Goal: Task Accomplishment & Management: Manage account settings

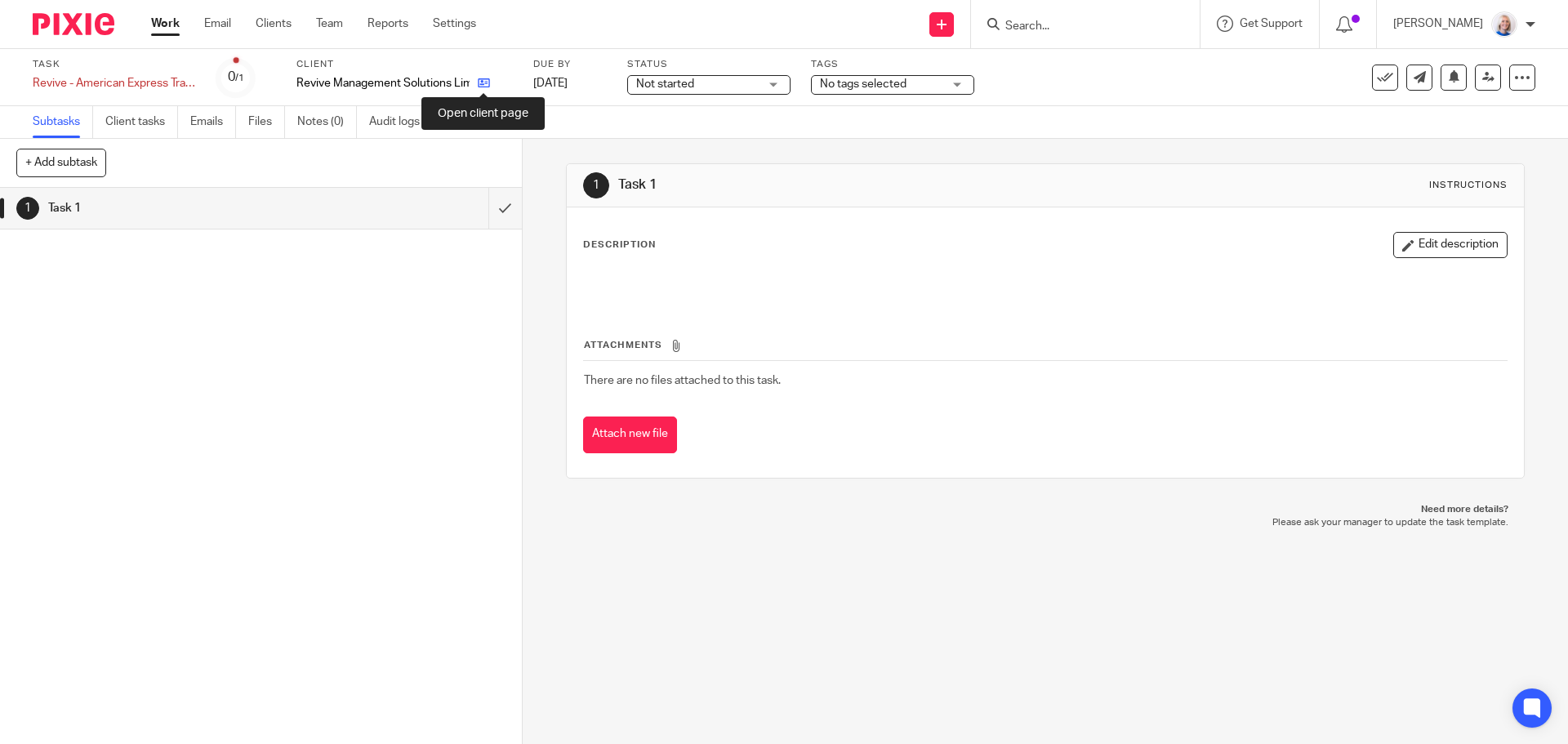
click at [487, 83] on icon at bounding box center [484, 82] width 12 height 12
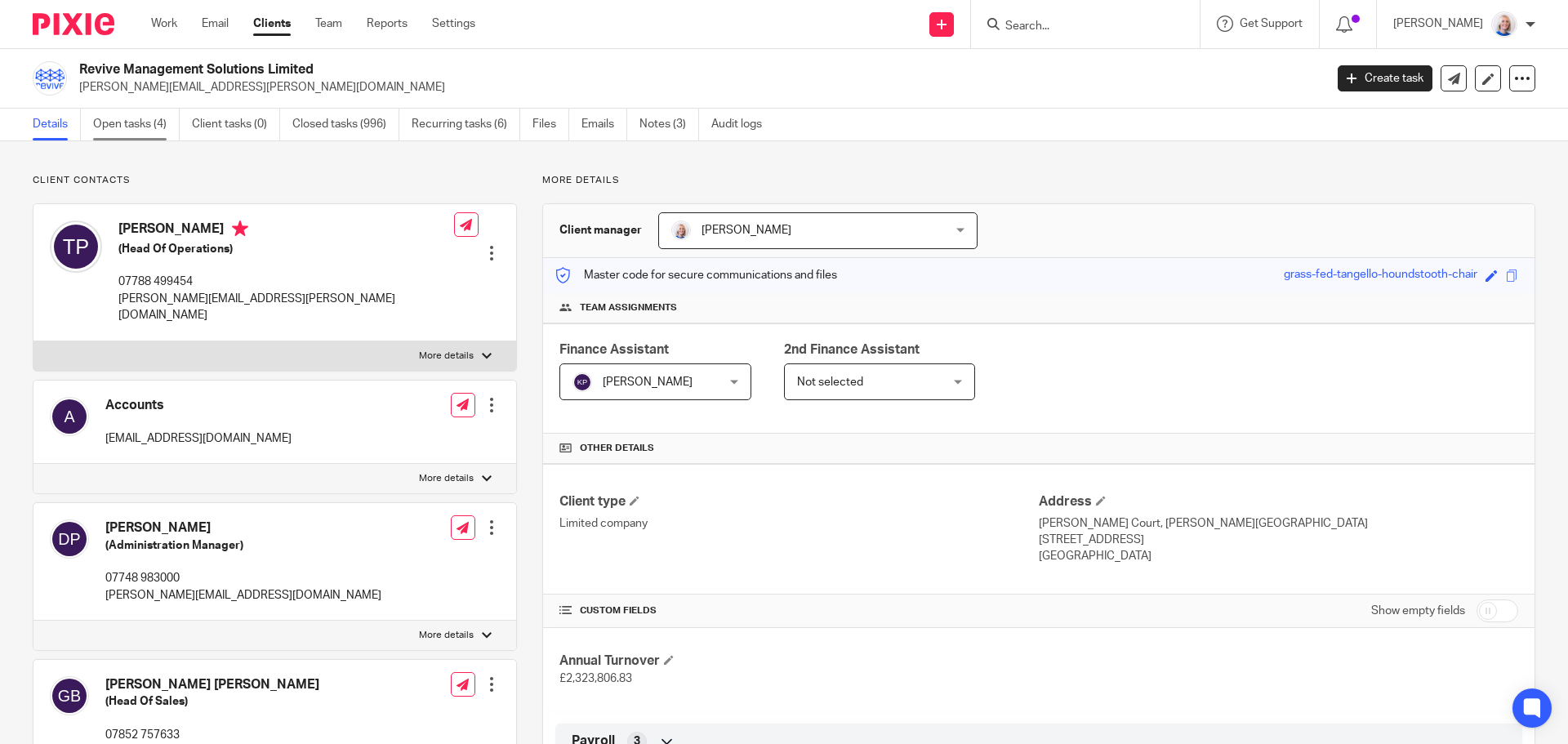
click at [117, 119] on link "Open tasks (4)" at bounding box center [136, 125] width 86 height 32
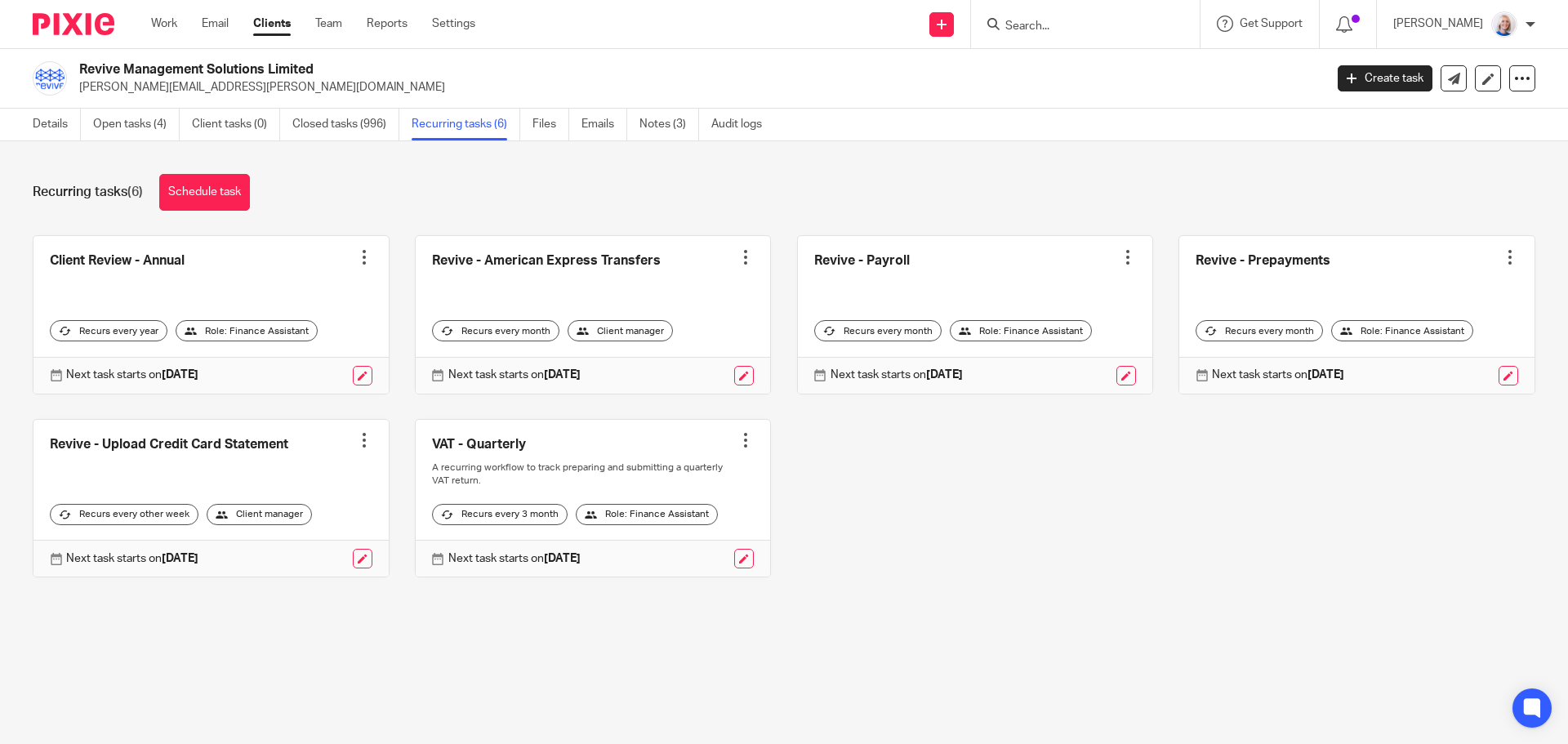
click at [945, 281] on link at bounding box center [975, 315] width 355 height 157
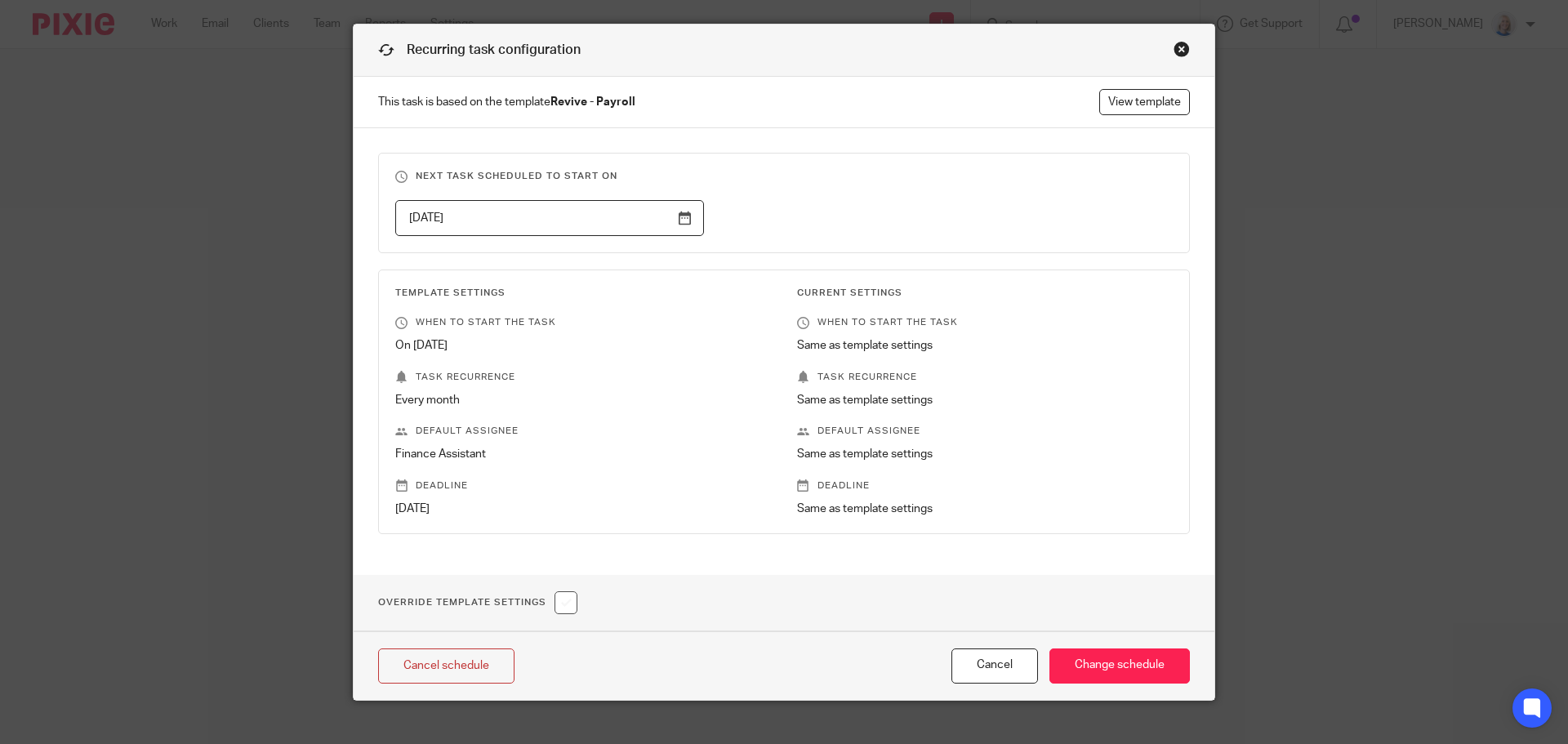
scroll to position [64, 0]
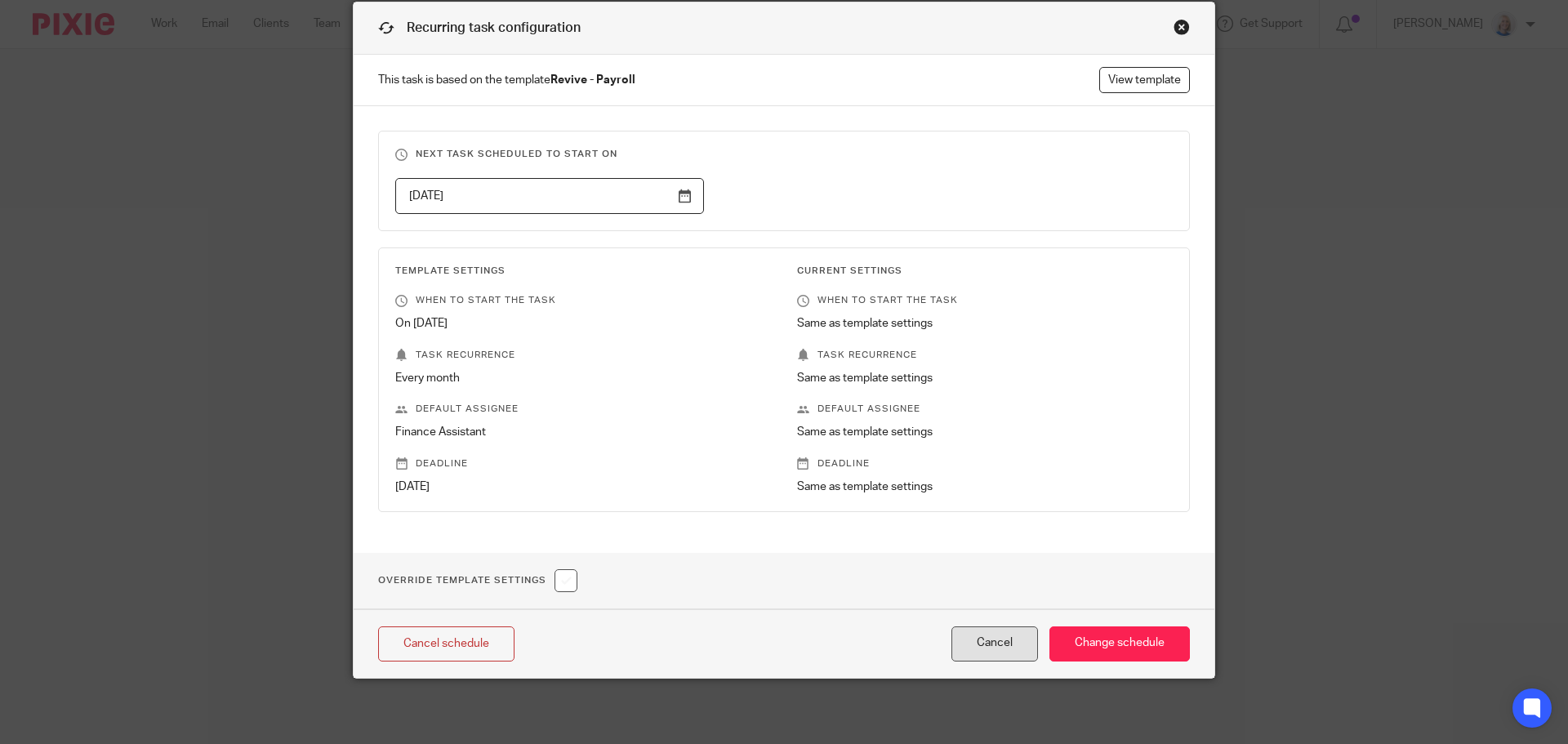
click at [983, 636] on button "Cancel" at bounding box center [994, 643] width 86 height 35
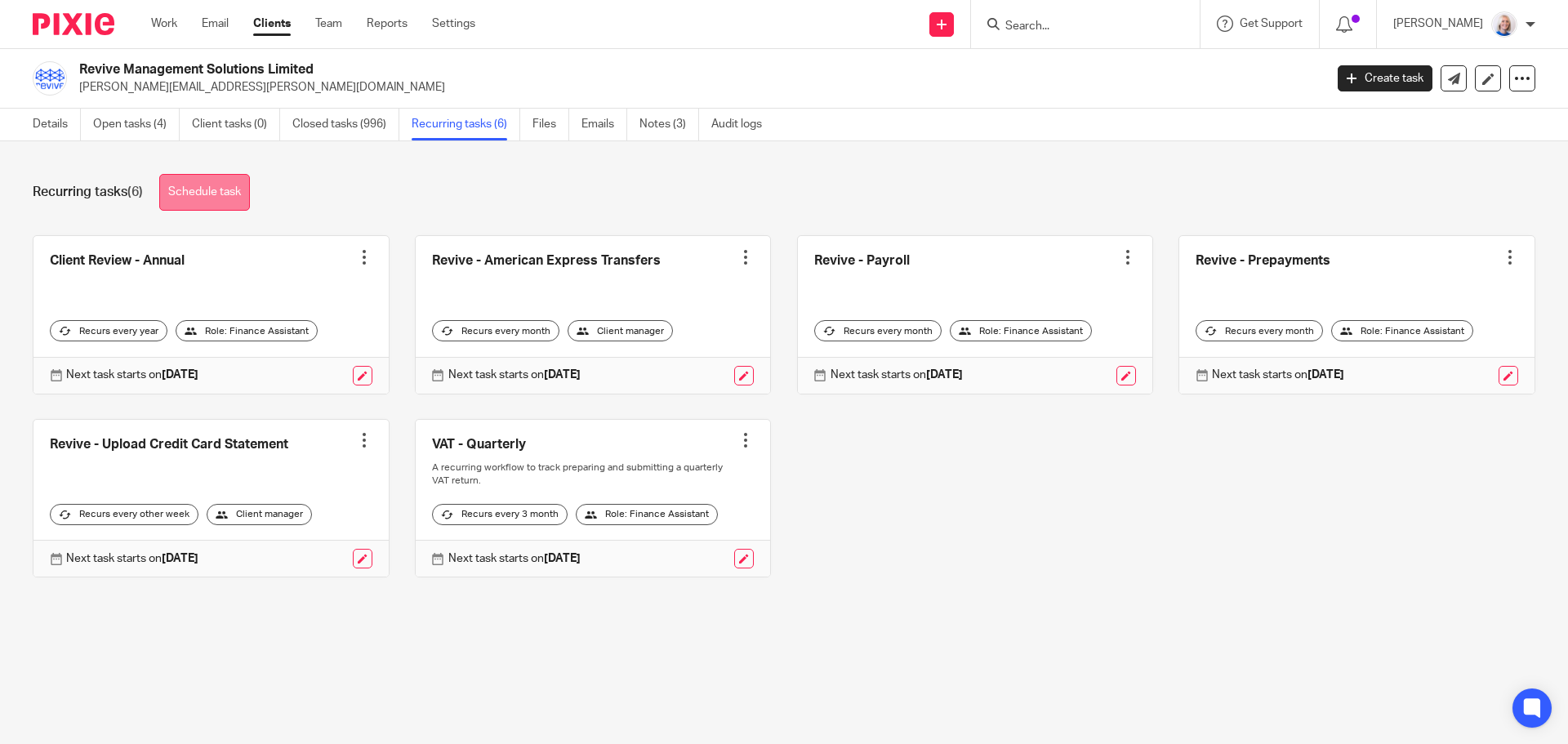
click at [213, 201] on link "Schedule task" at bounding box center [204, 192] width 91 height 37
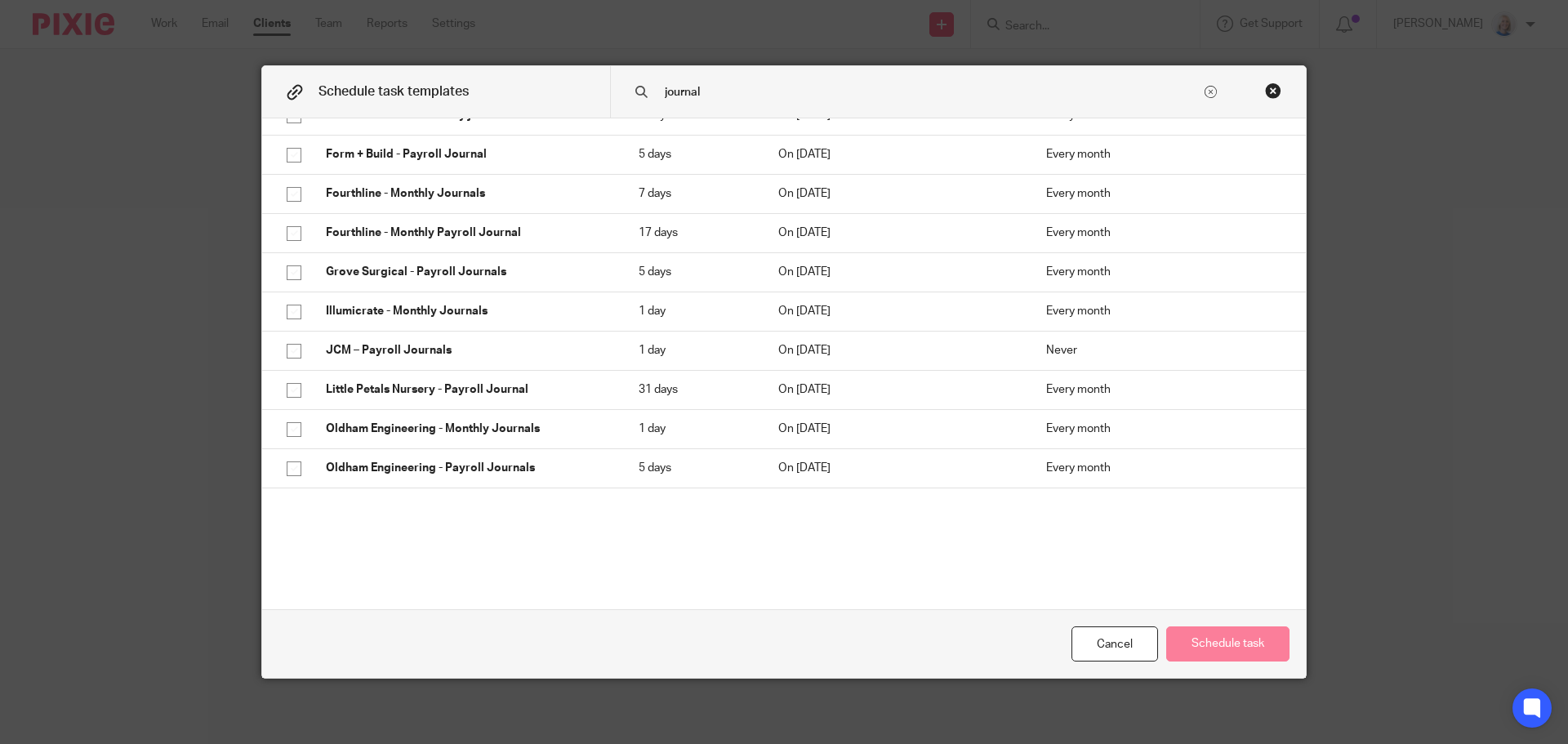
scroll to position [979, 0]
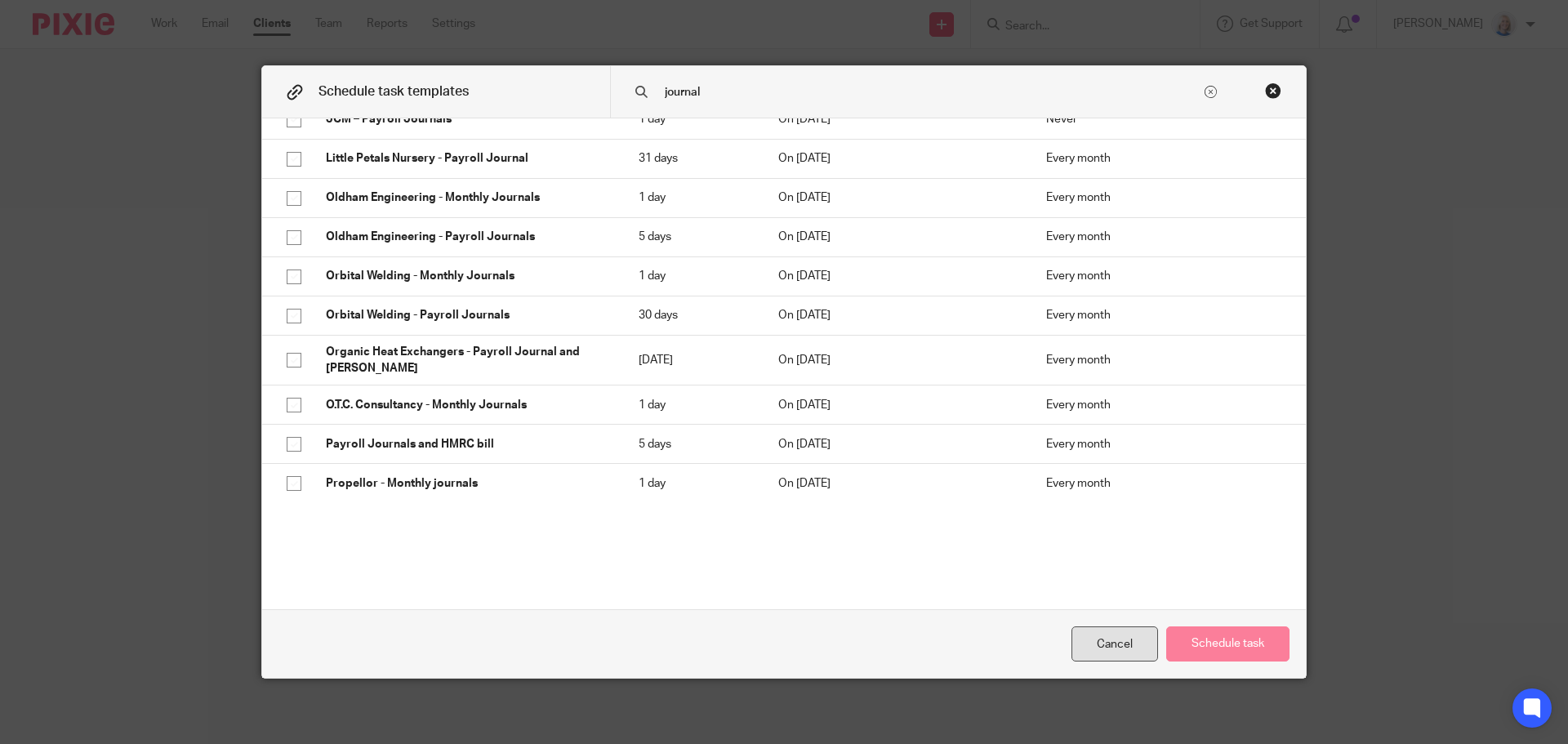
type input "journal"
click at [1109, 648] on div "Cancel" at bounding box center [1114, 643] width 86 height 35
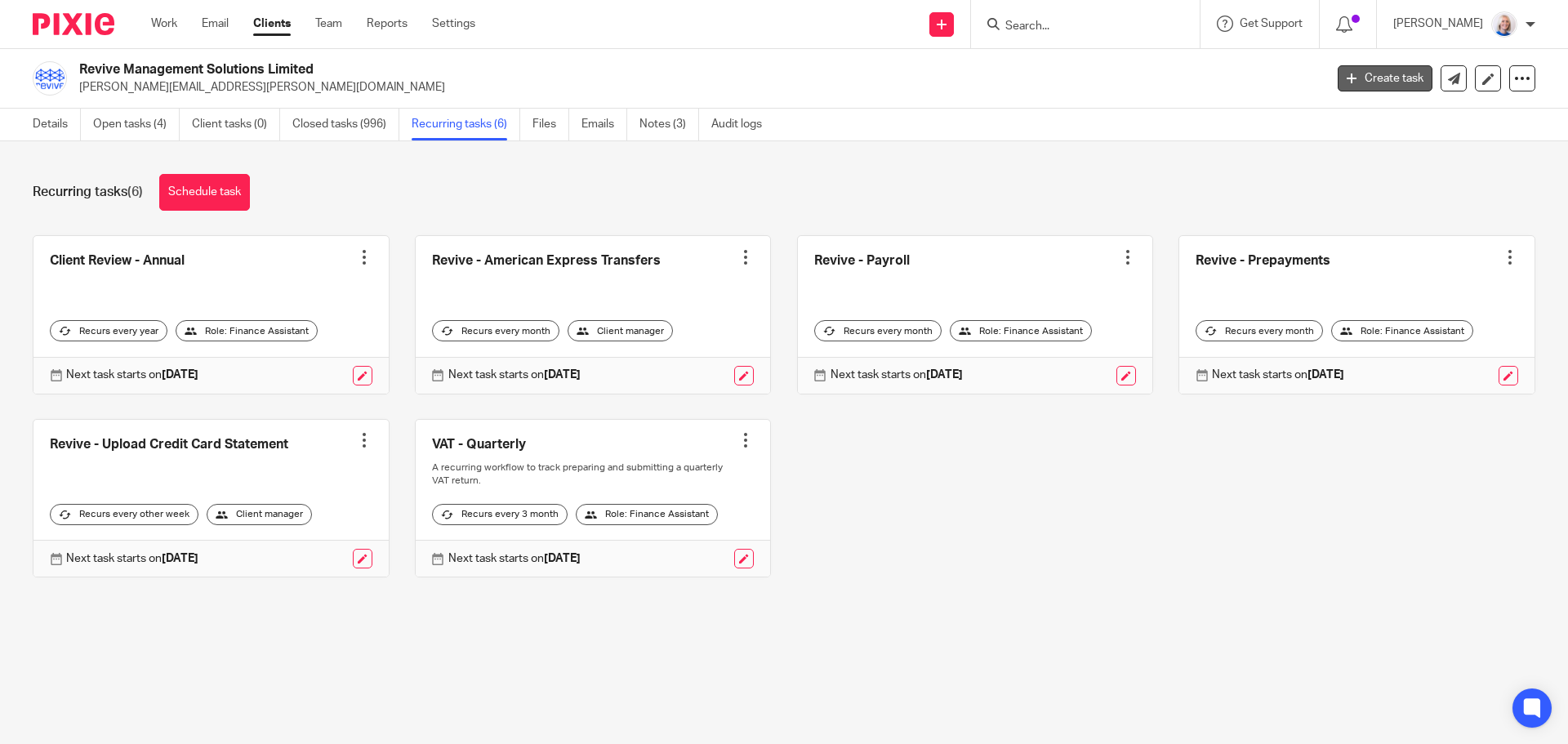
click at [1381, 83] on link "Create task" at bounding box center [1384, 79] width 95 height 26
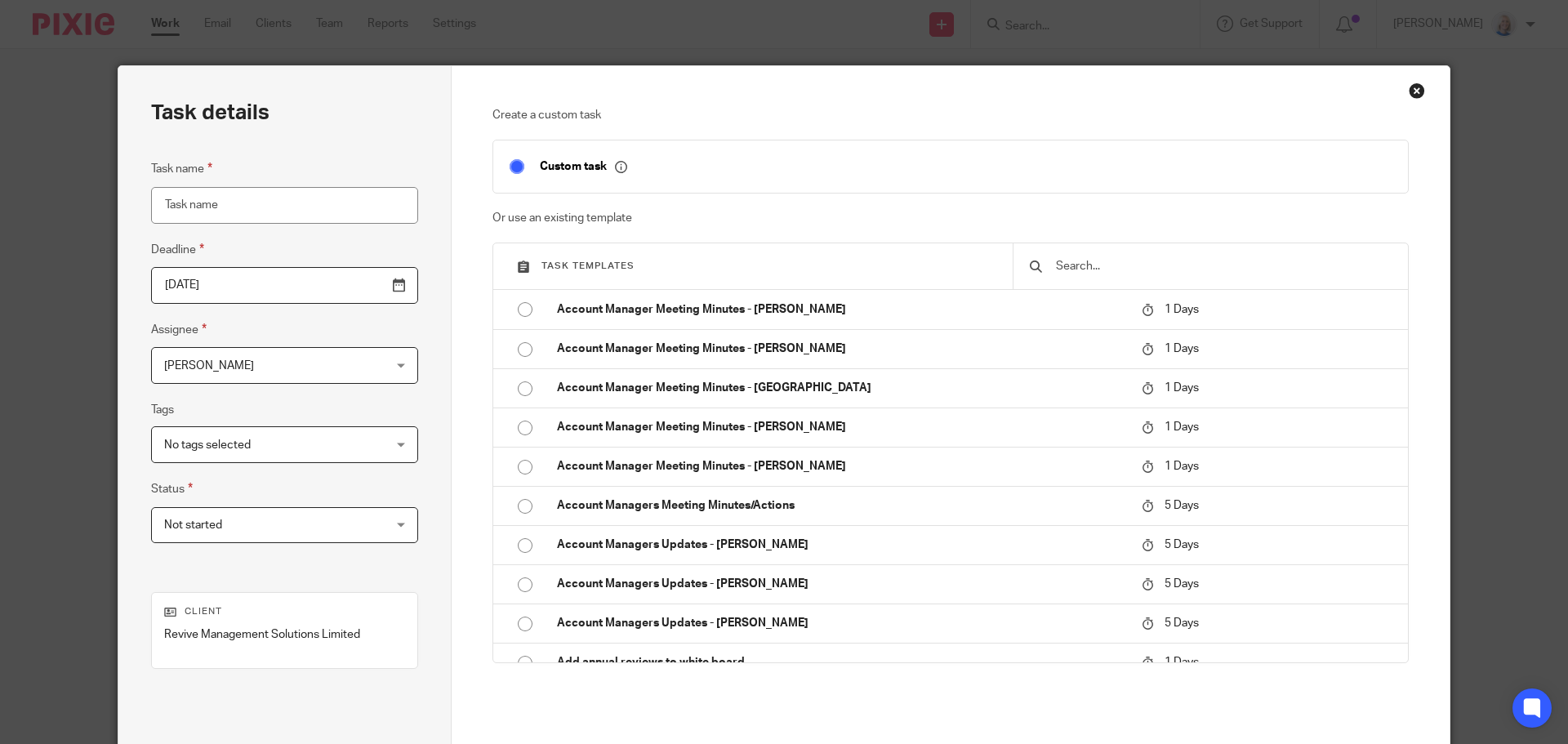
click at [1410, 92] on div "Close this dialog window" at bounding box center [1416, 90] width 16 height 16
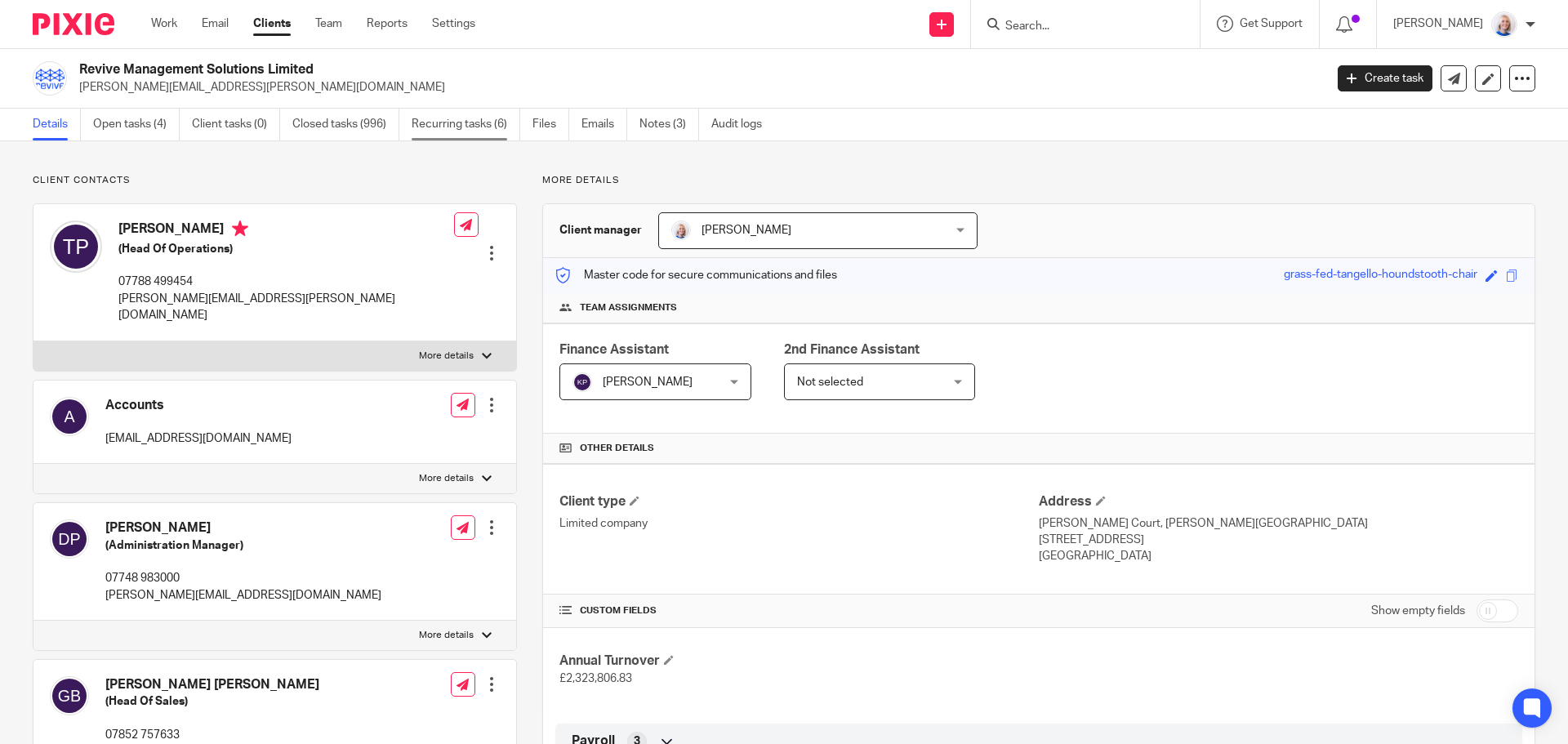
click at [498, 126] on link "Recurring tasks (6)" at bounding box center [466, 125] width 109 height 32
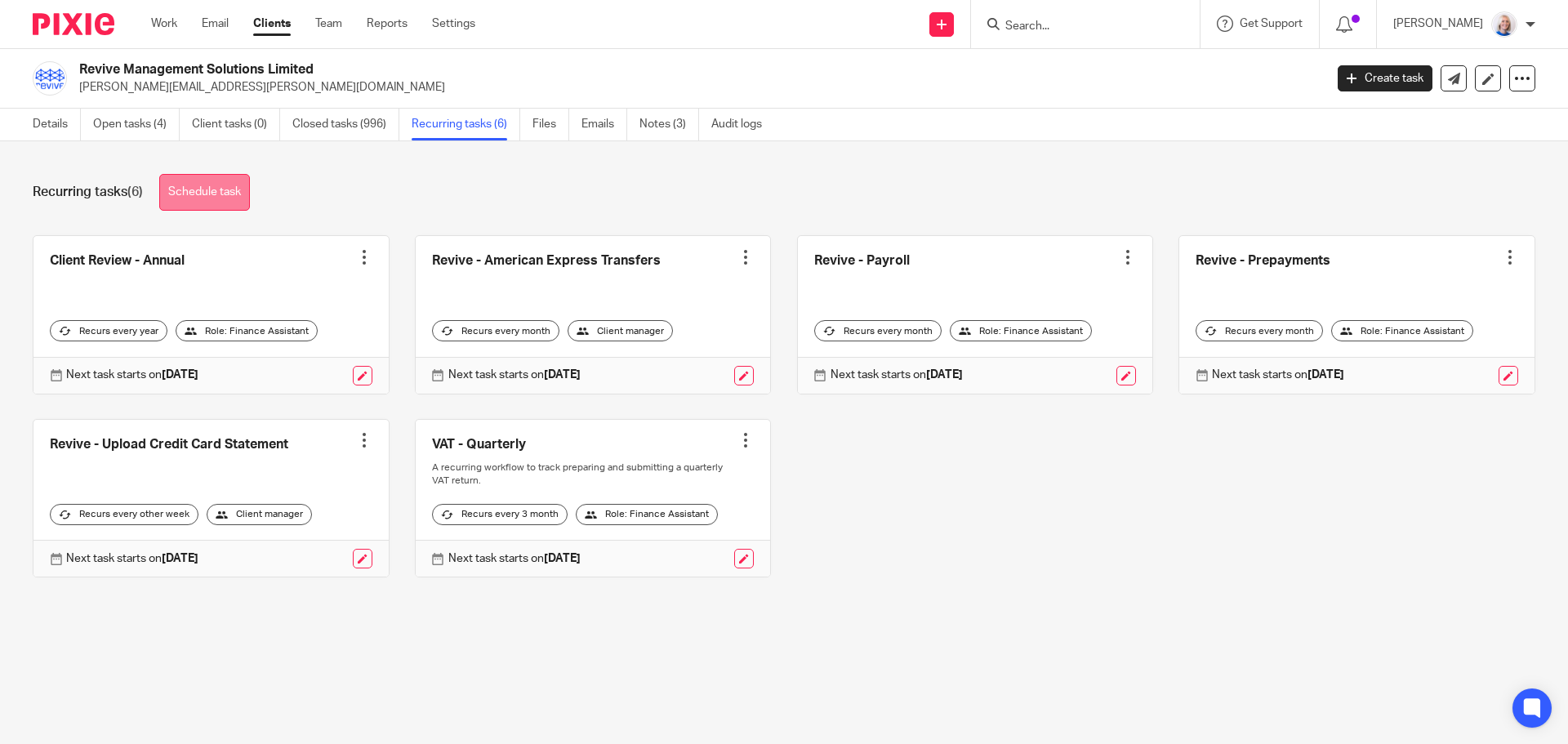
click at [235, 193] on link "Schedule task" at bounding box center [204, 192] width 91 height 37
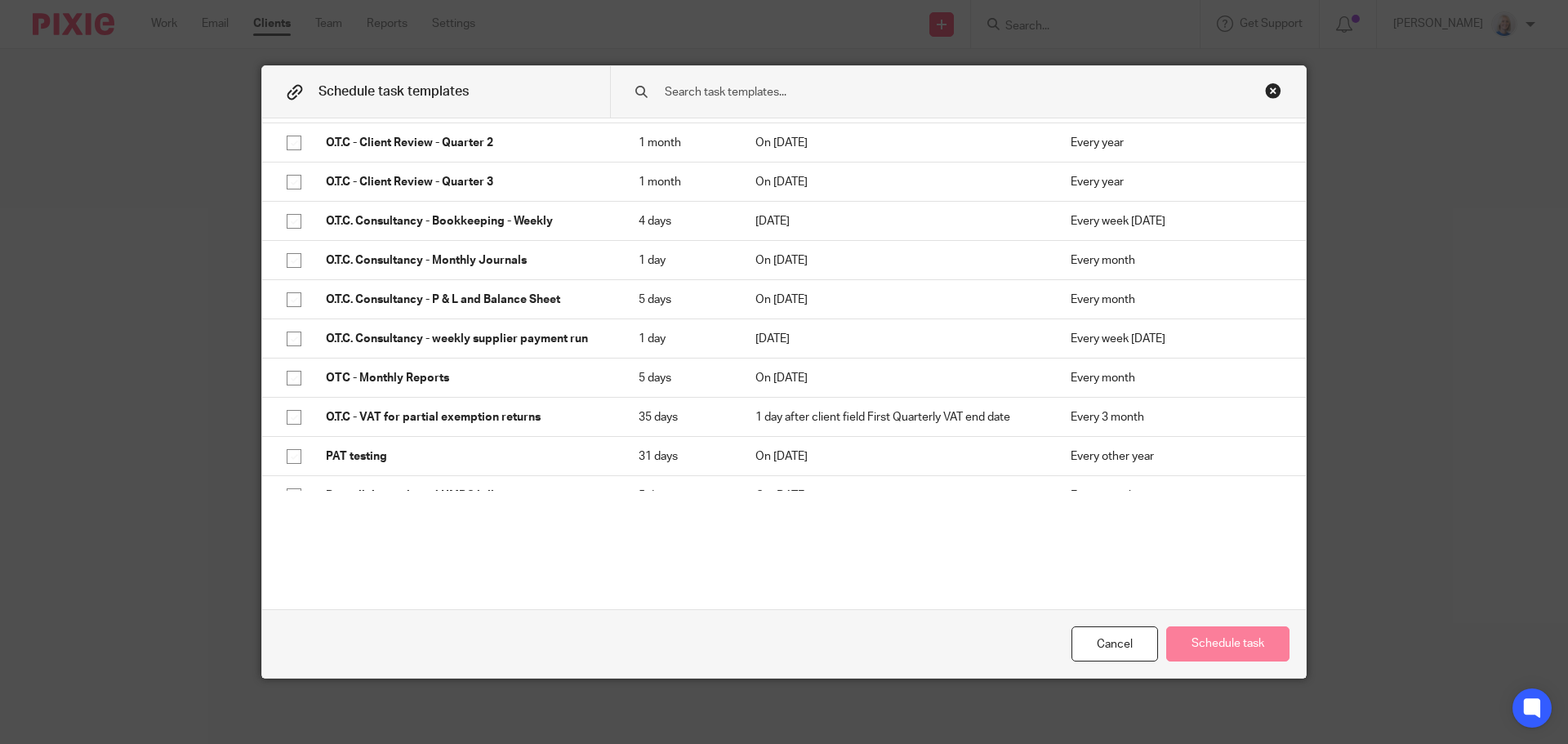
scroll to position [12653, 0]
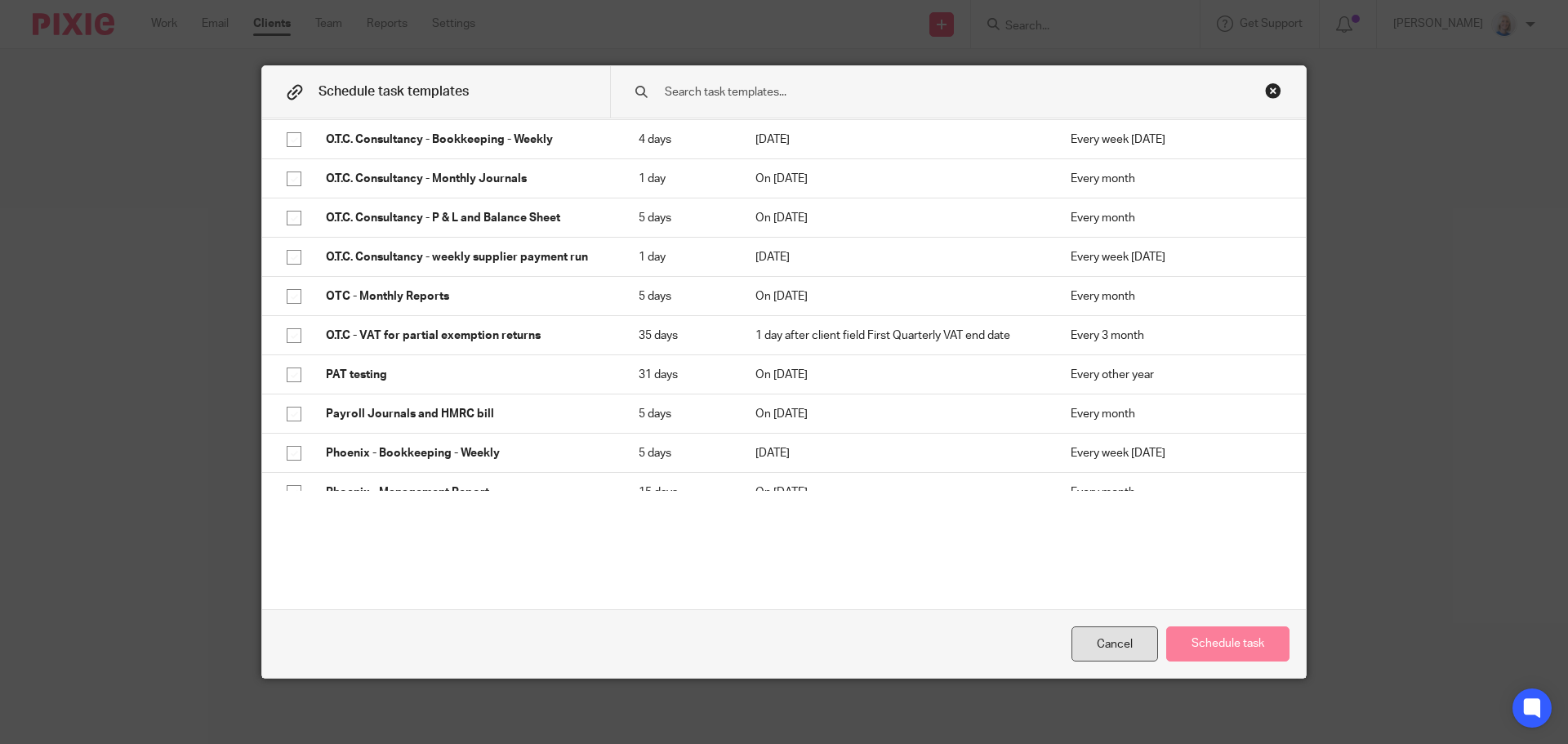
click at [1130, 659] on div "Cancel" at bounding box center [1114, 643] width 86 height 35
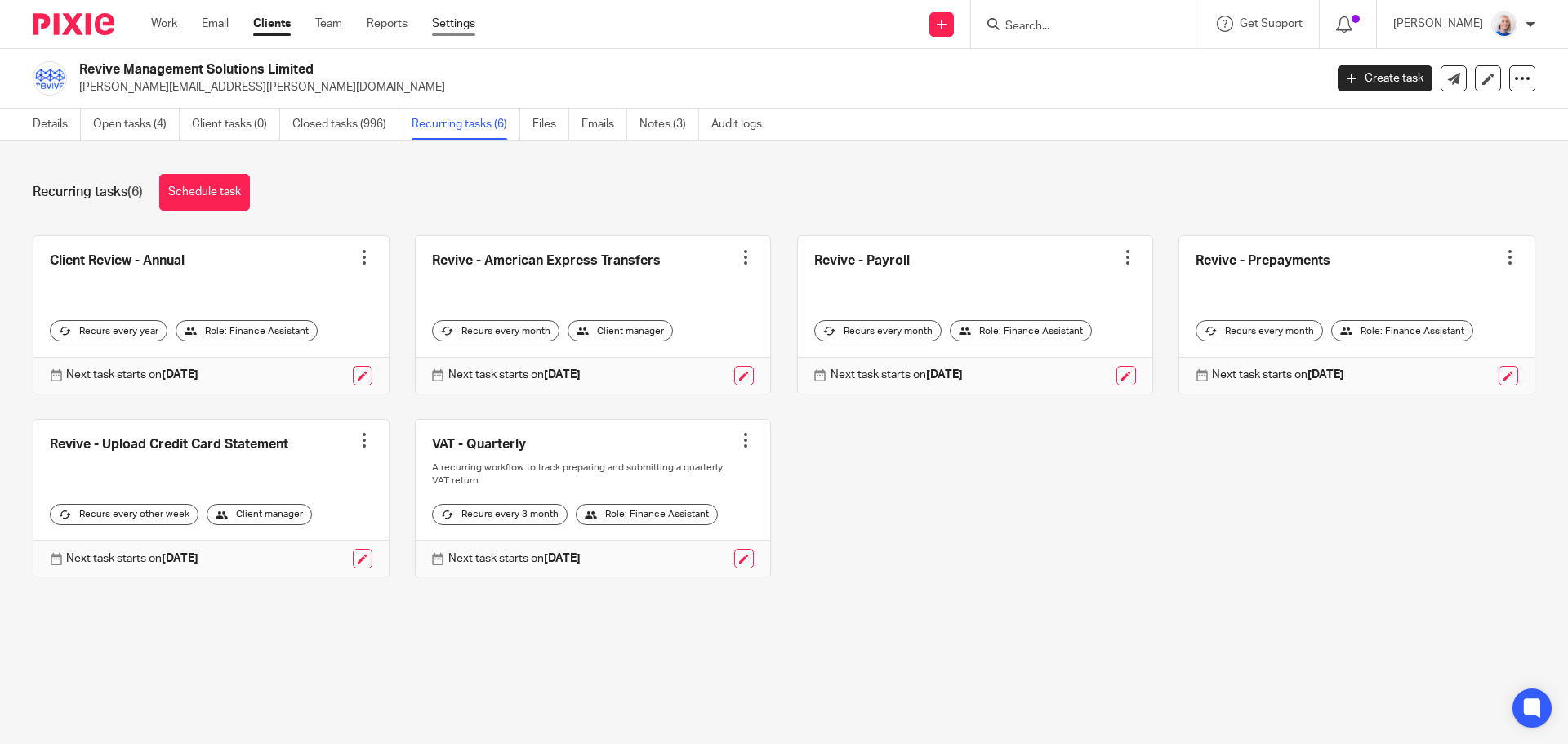
click at [443, 23] on link "Settings" at bounding box center [454, 23] width 43 height 16
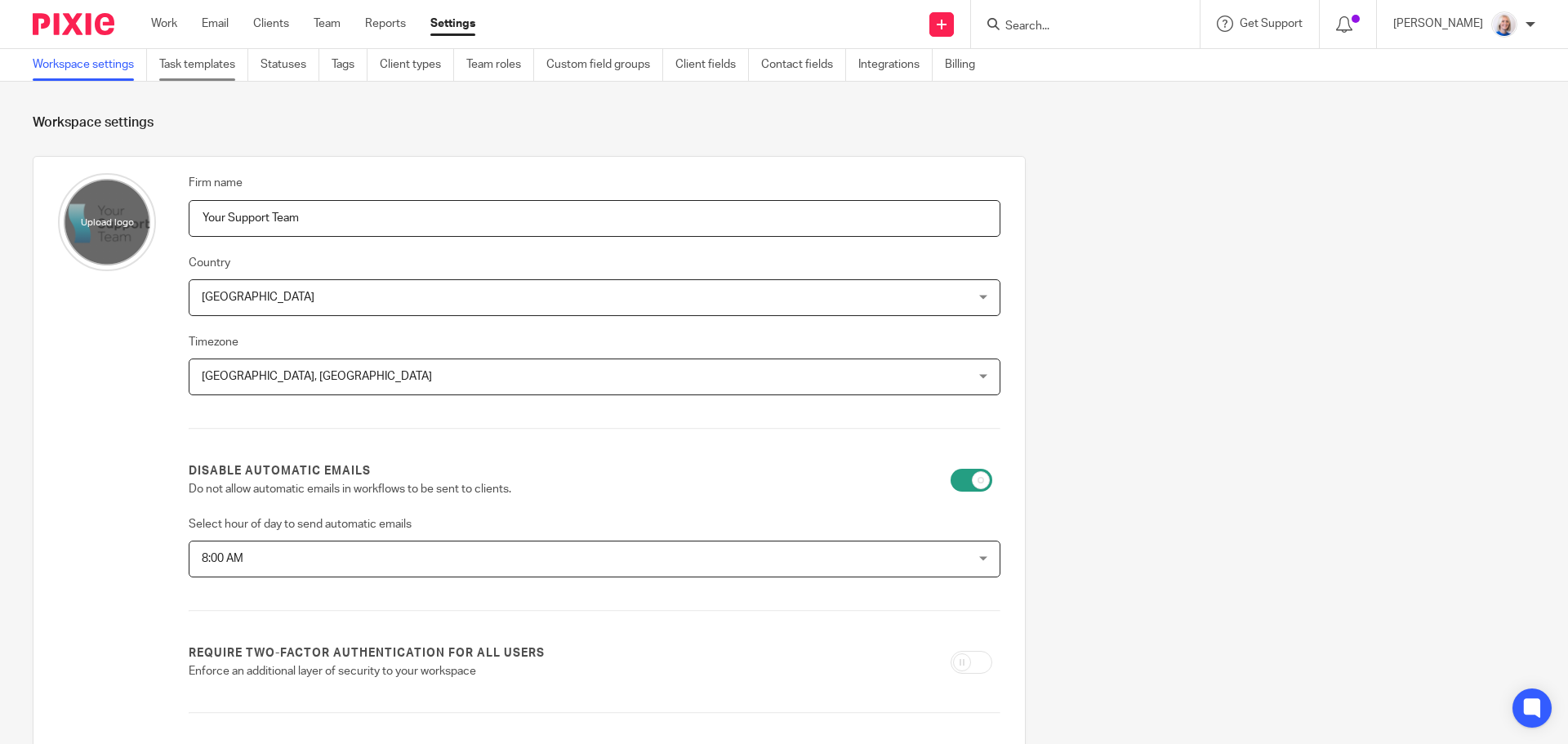
click at [205, 62] on link "Task templates" at bounding box center [203, 65] width 89 height 32
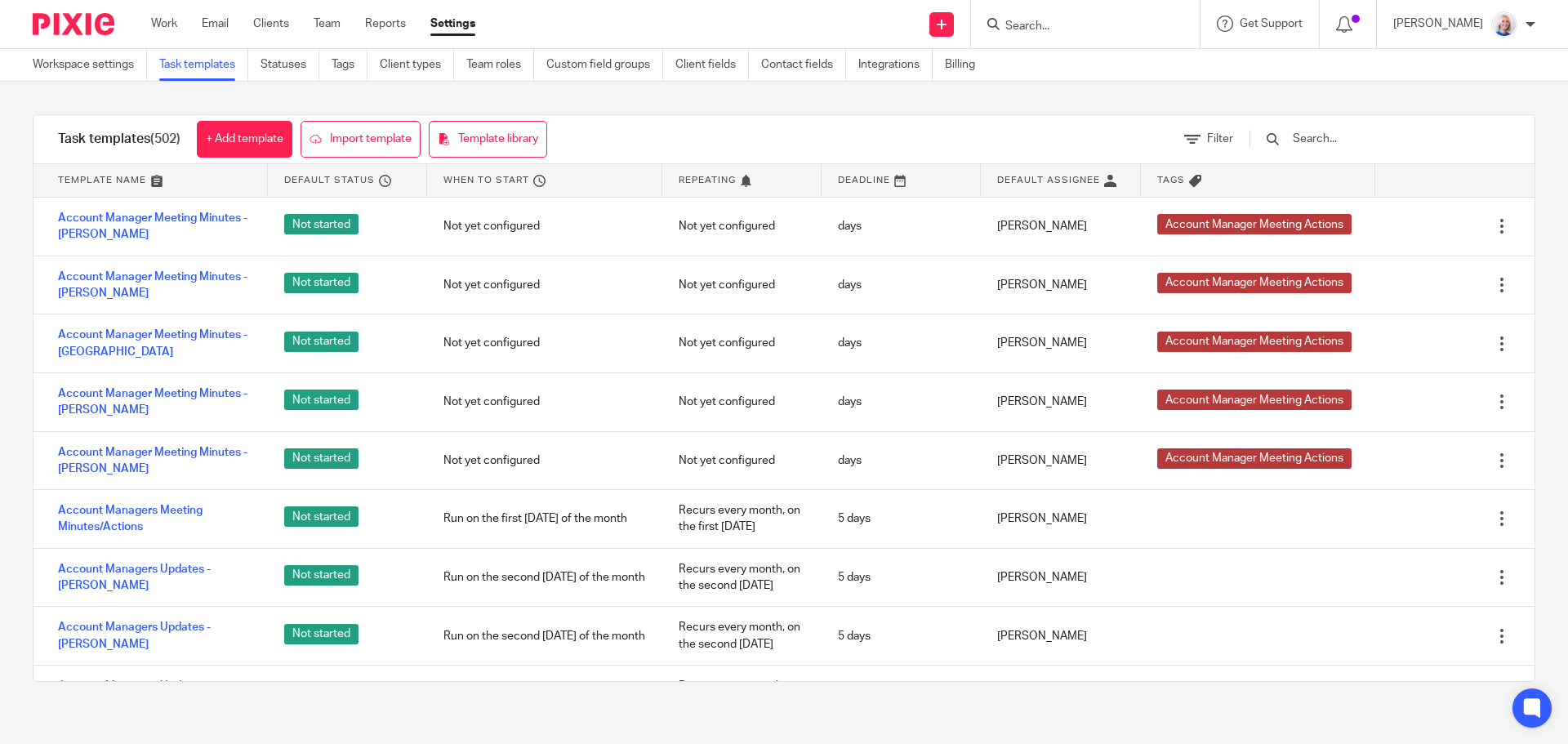
click at [1366, 142] on input "text" at bounding box center [1385, 139] width 190 height 18
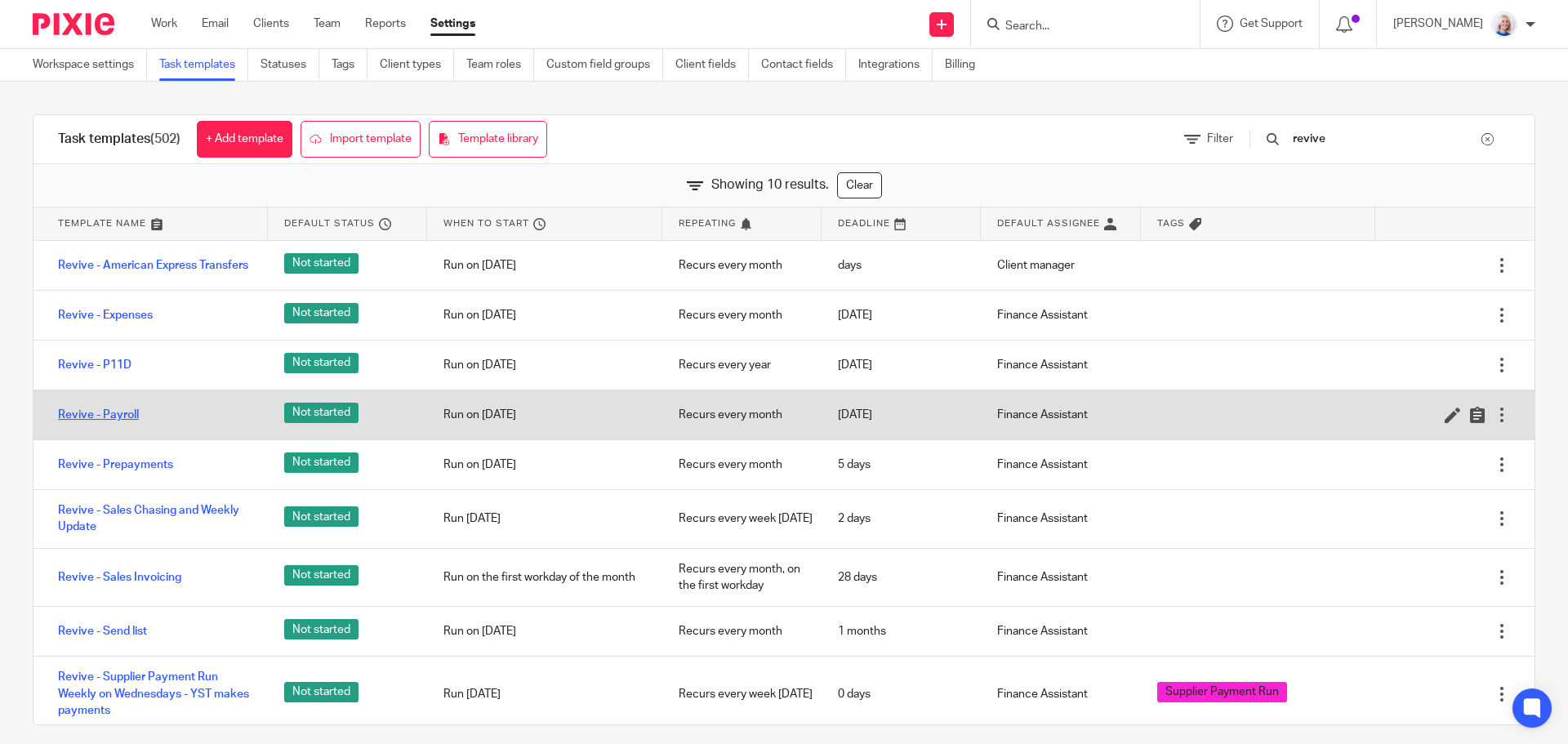
type input "revive"
click at [127, 417] on link "Revive - Payroll" at bounding box center [98, 414] width 81 height 16
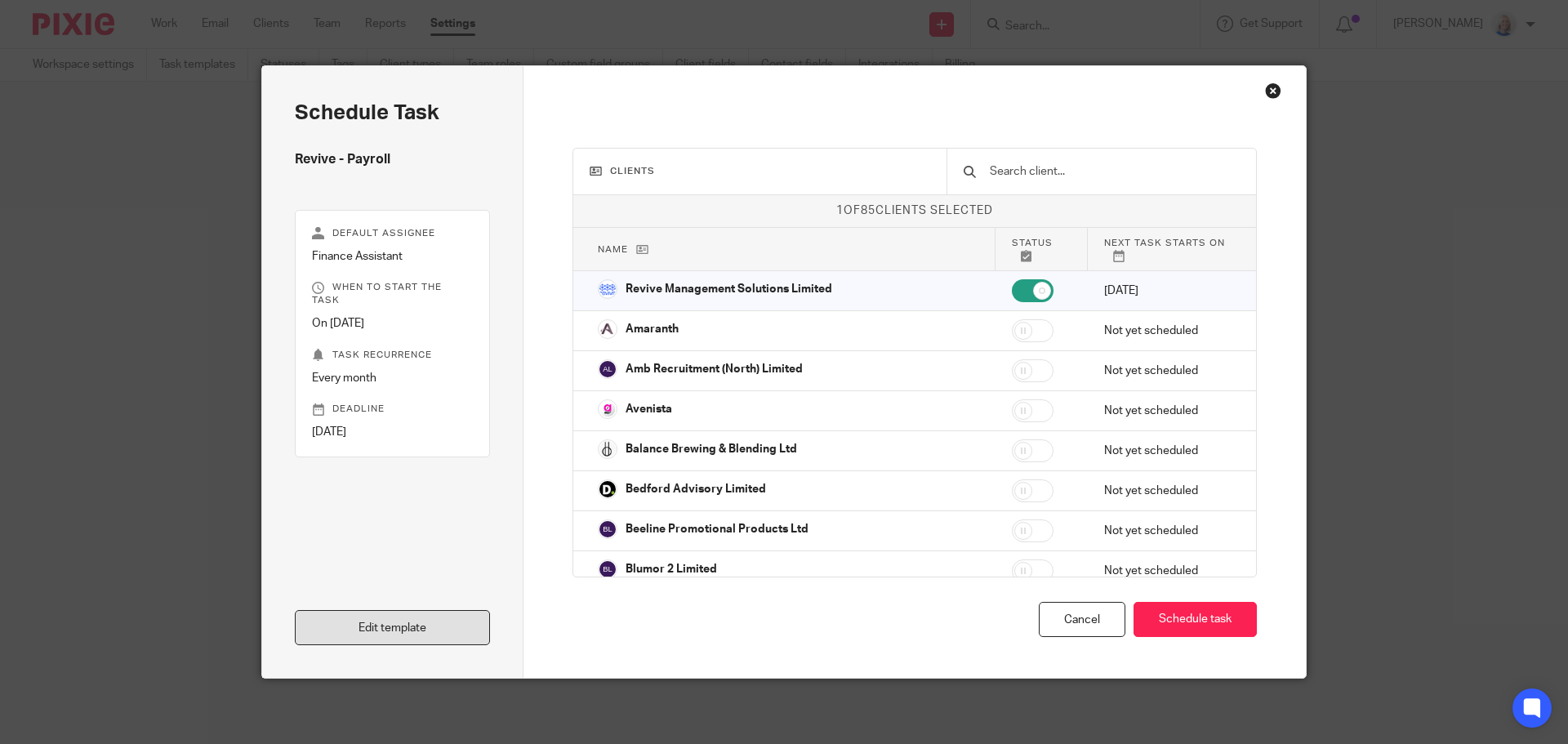
click at [430, 624] on link "Edit template" at bounding box center [392, 627] width 195 height 35
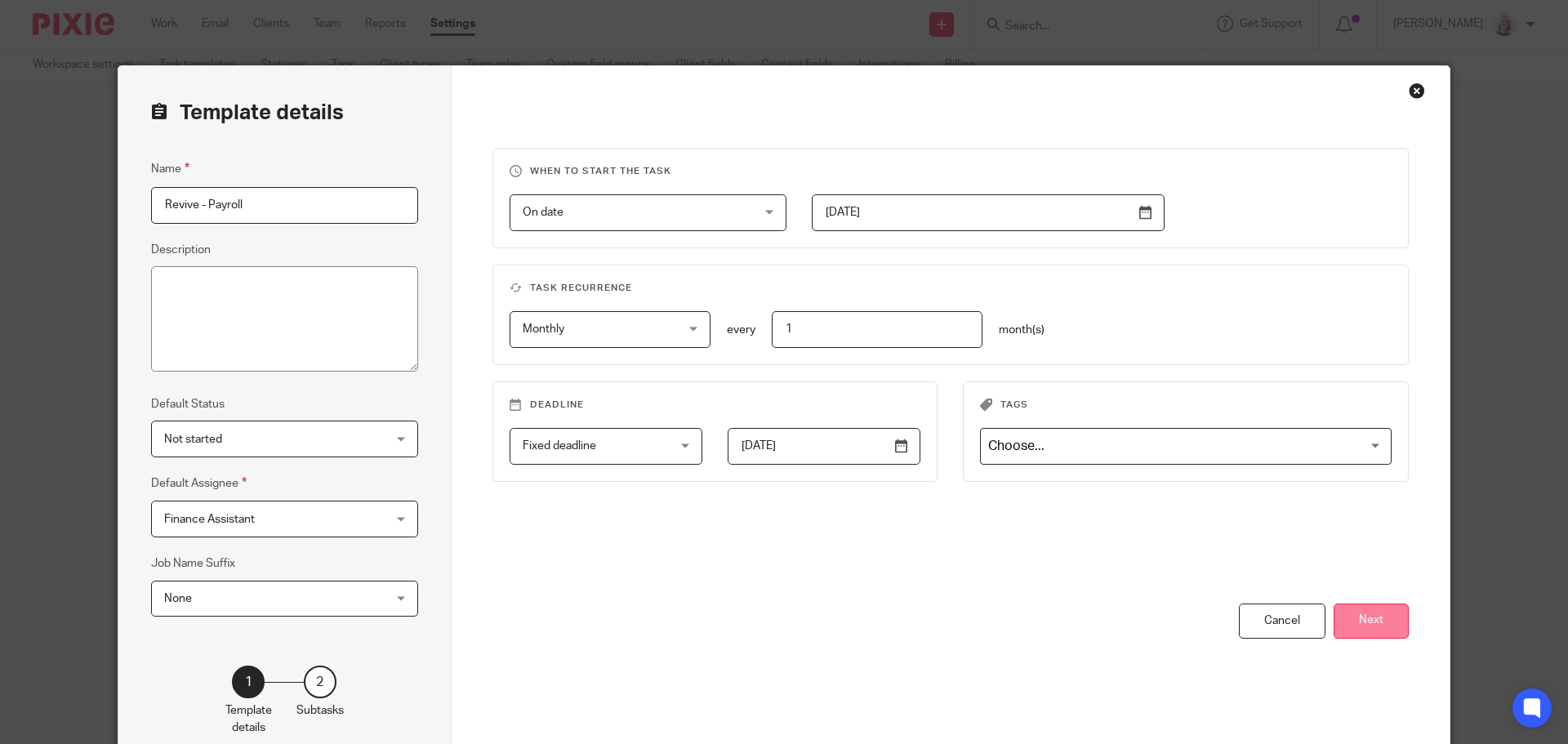
click at [1385, 610] on button "Next" at bounding box center [1371, 620] width 75 height 35
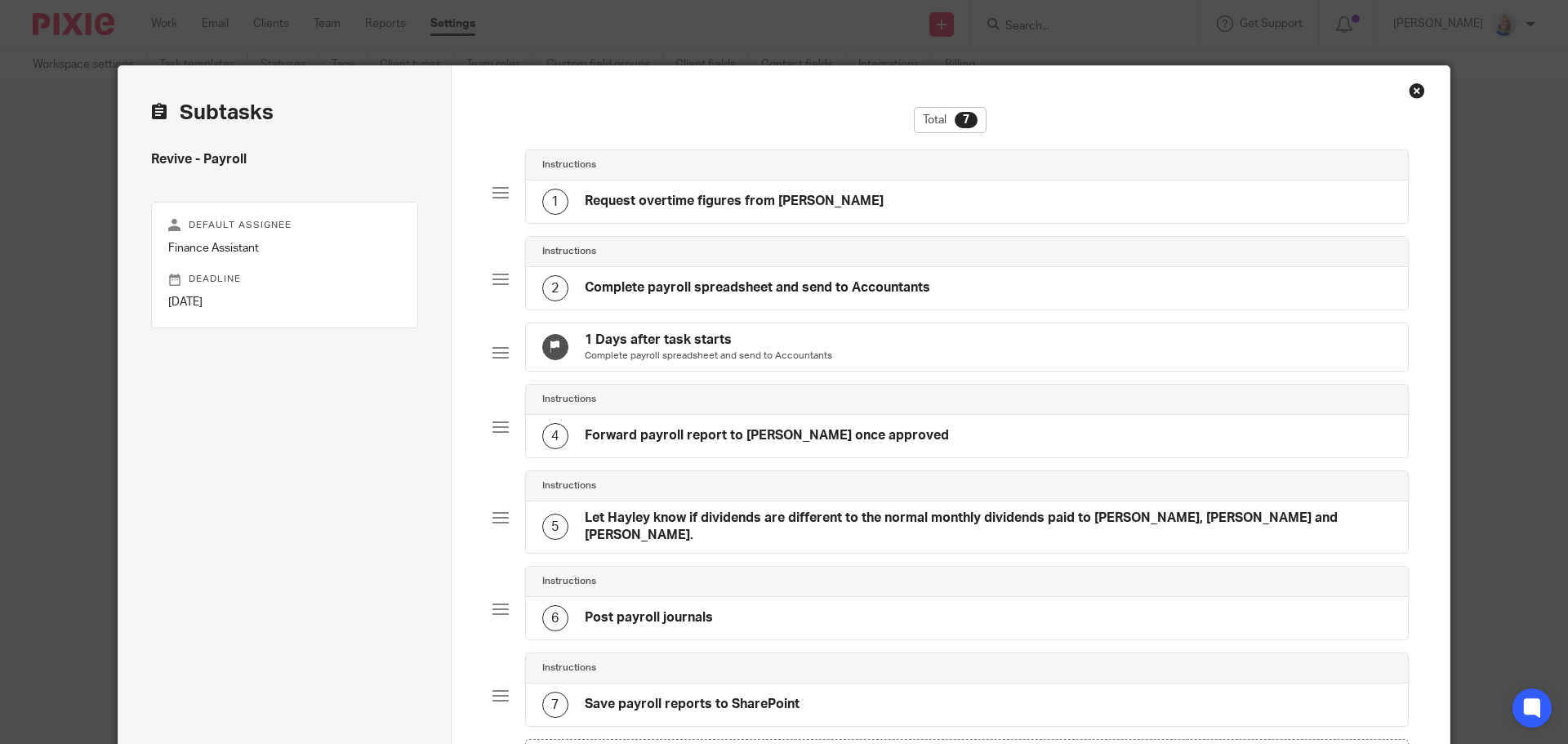
click at [269, 261] on div "Default assignee Finance Assistant Deadline [DATE]" at bounding box center [284, 264] width 267 height 126
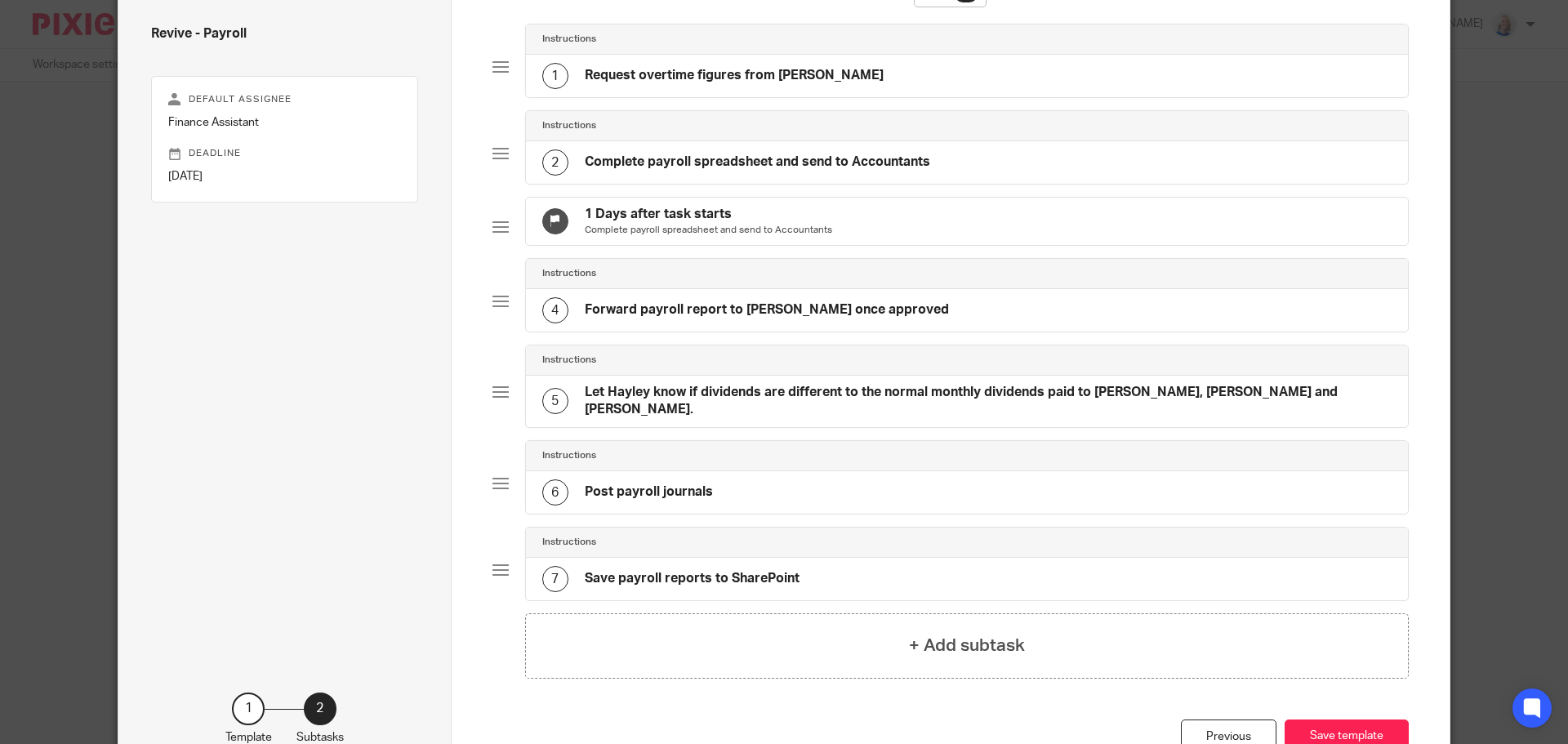
scroll to position [245, 0]
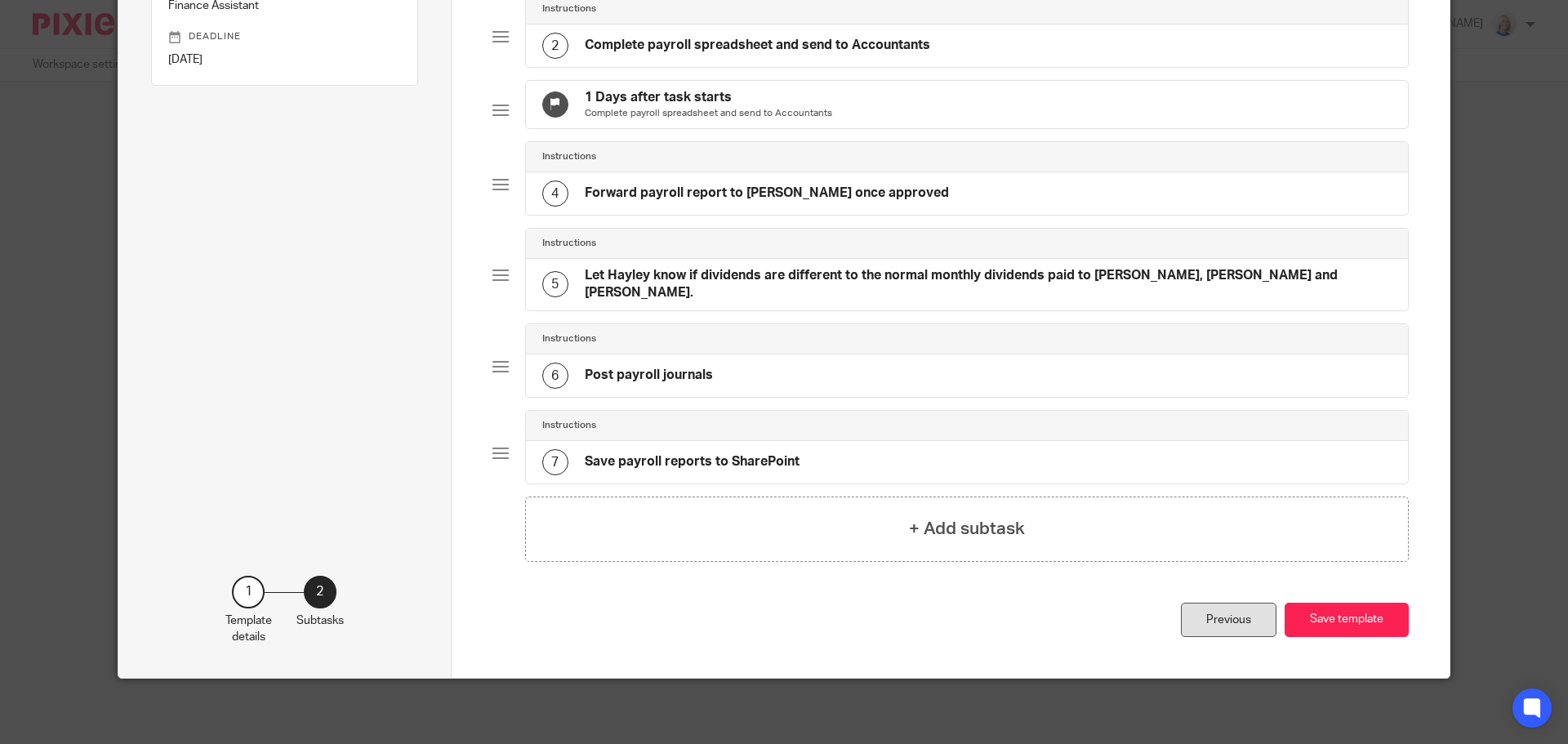
click at [1224, 622] on div "Previous" at bounding box center [1229, 619] width 96 height 35
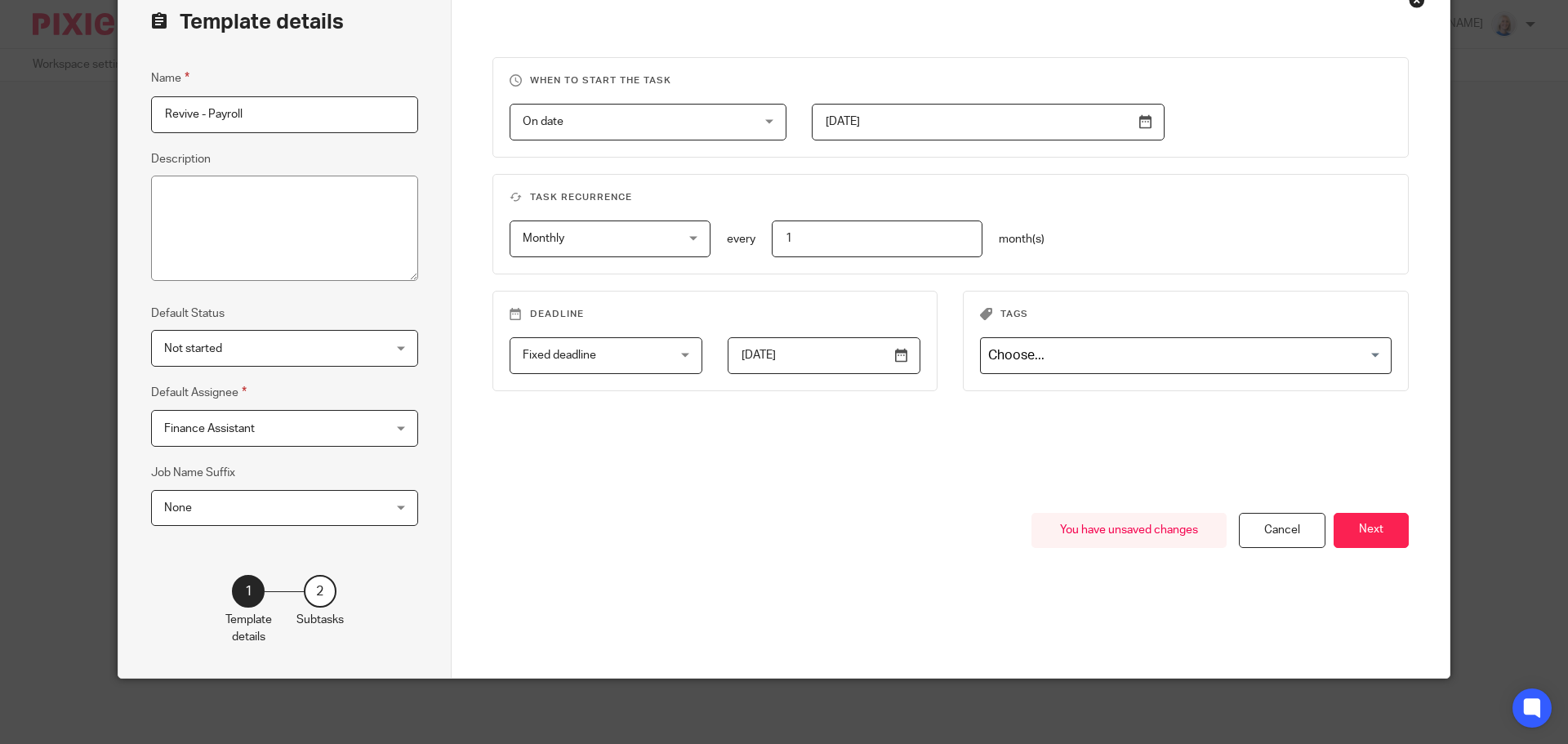
click at [282, 111] on input "Revive - Payroll" at bounding box center [284, 114] width 267 height 37
type input "Revive - Payroll - Don't close task until payroll journal done"
click at [1375, 535] on button "Next" at bounding box center [1371, 529] width 75 height 35
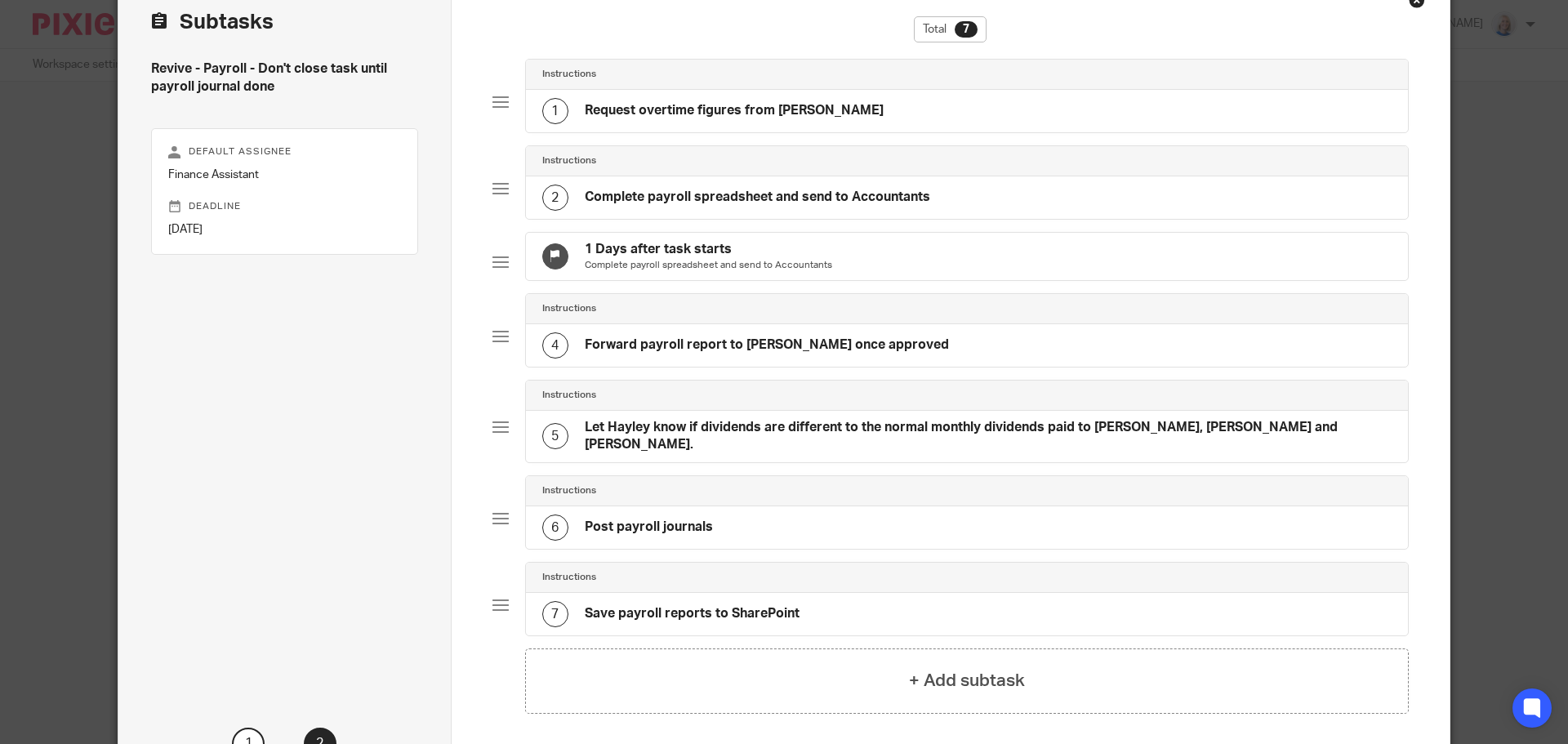
scroll to position [247, 0]
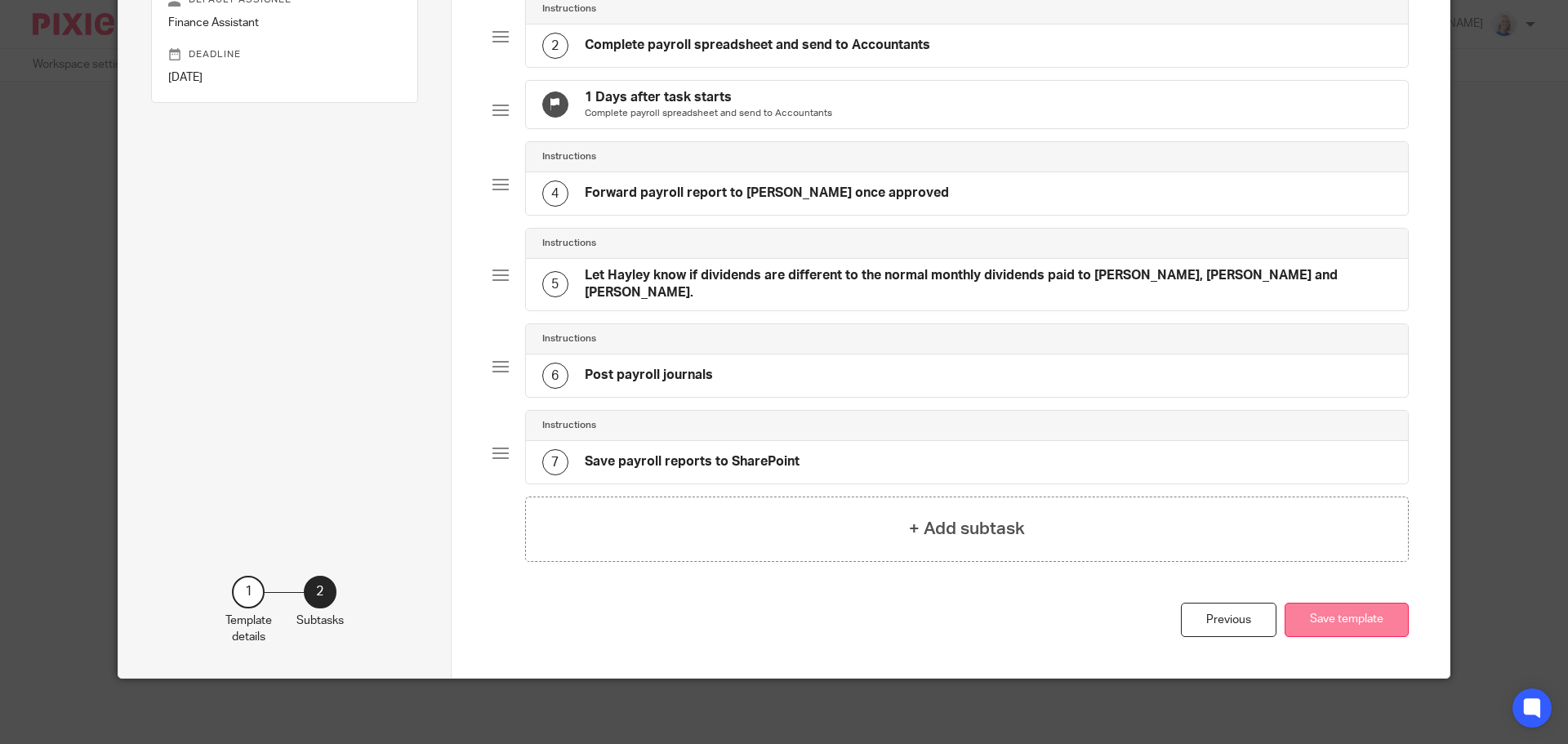
click at [1391, 623] on button "Save template" at bounding box center [1346, 619] width 124 height 35
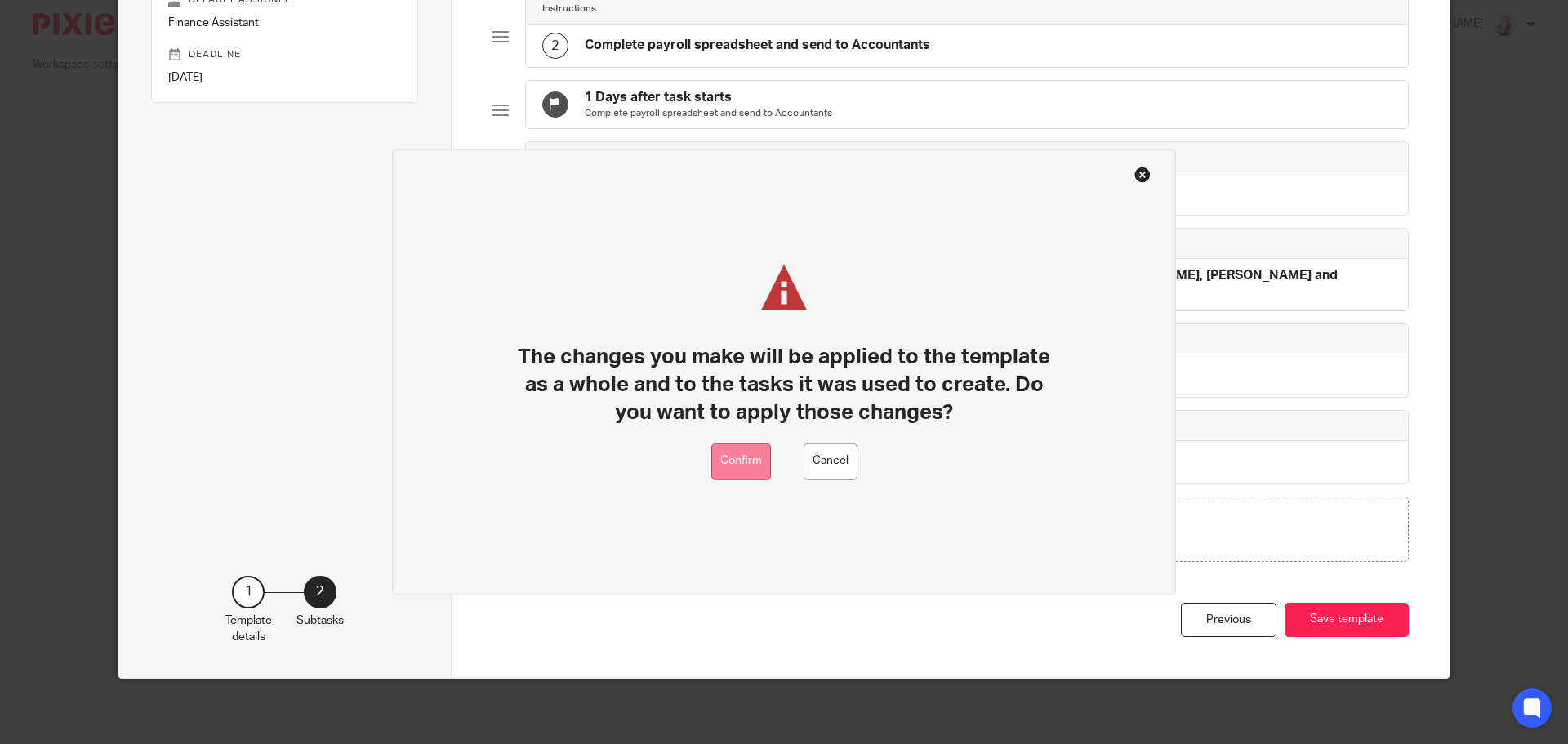
click at [732, 469] on button "Confirm" at bounding box center [741, 460] width 60 height 37
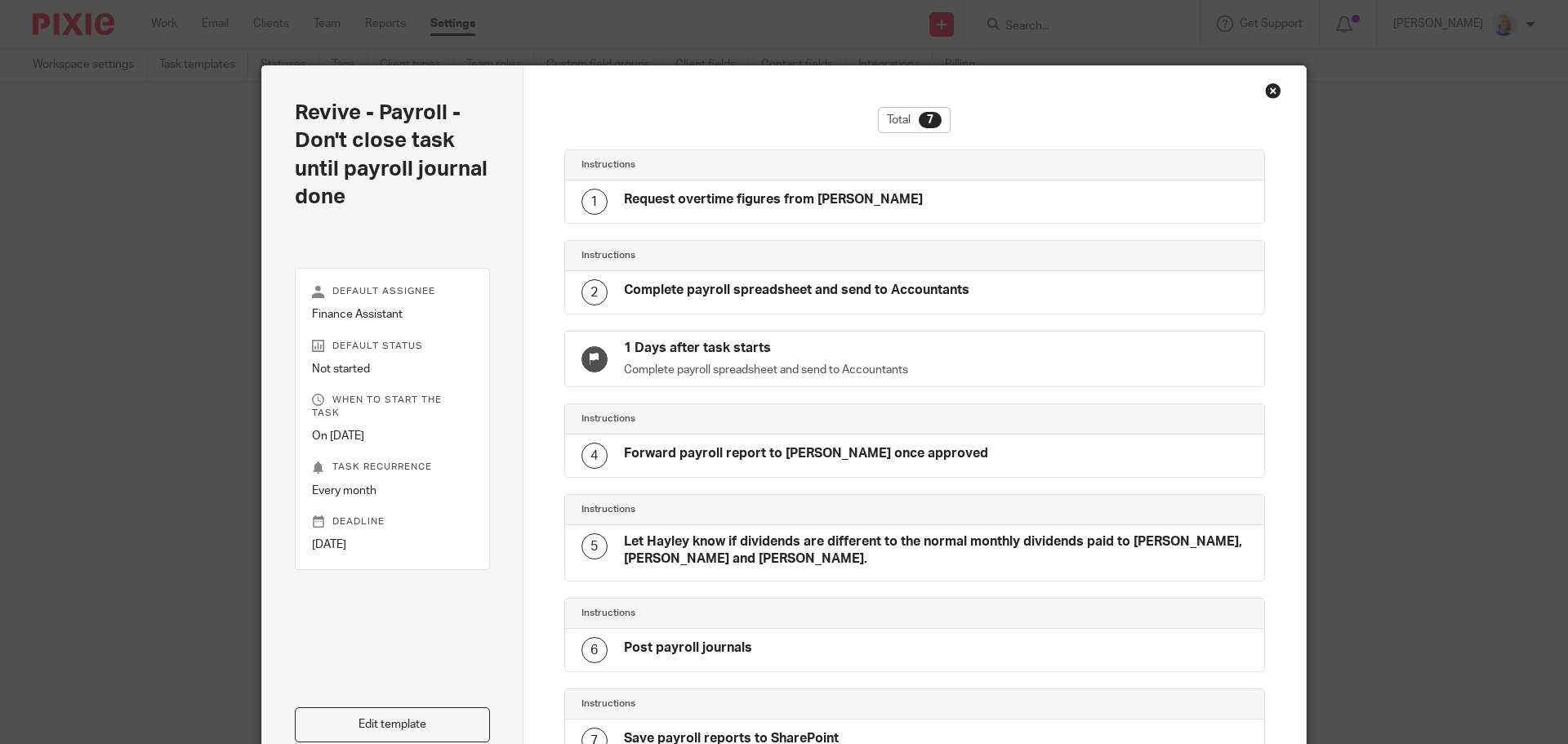
click at [1266, 86] on div "Close this dialog window" at bounding box center [1272, 90] width 16 height 16
